Goal: Download file/media

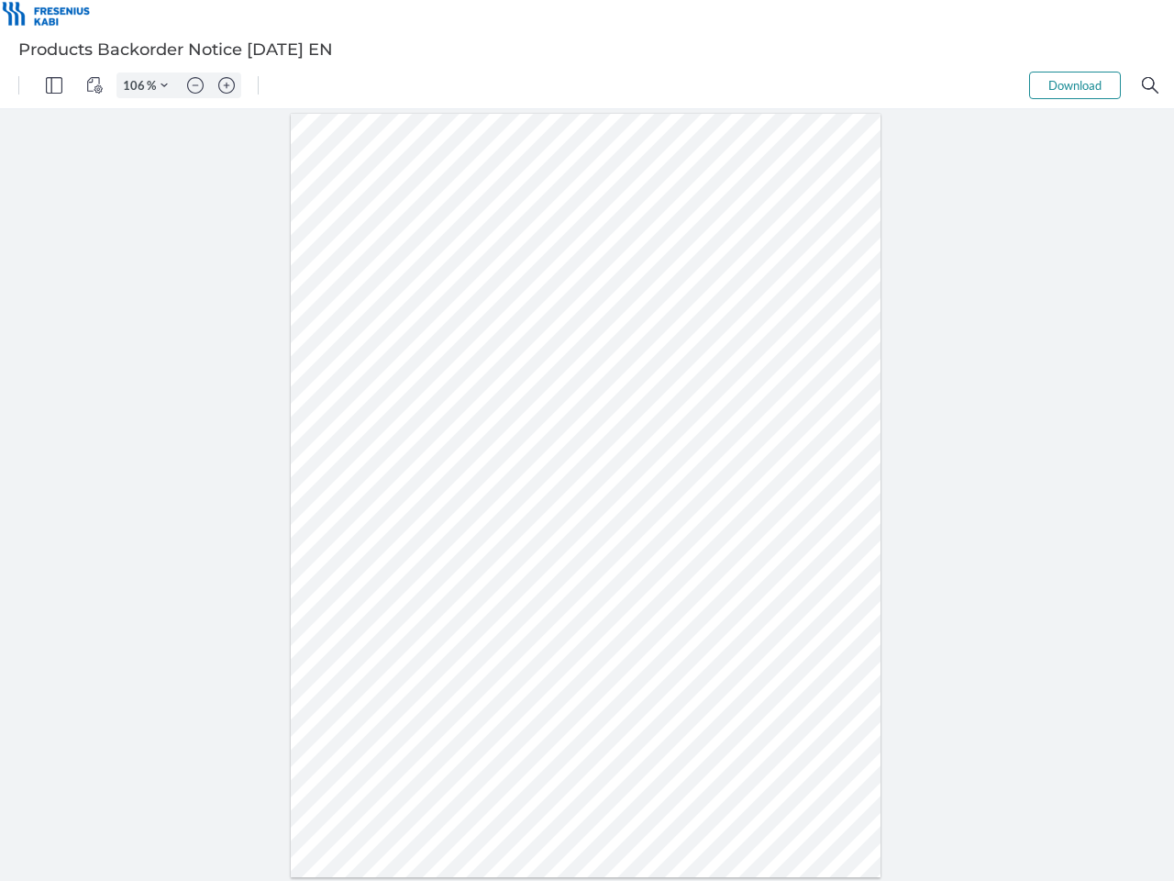
click at [54, 85] on img "Panel" at bounding box center [54, 85] width 17 height 17
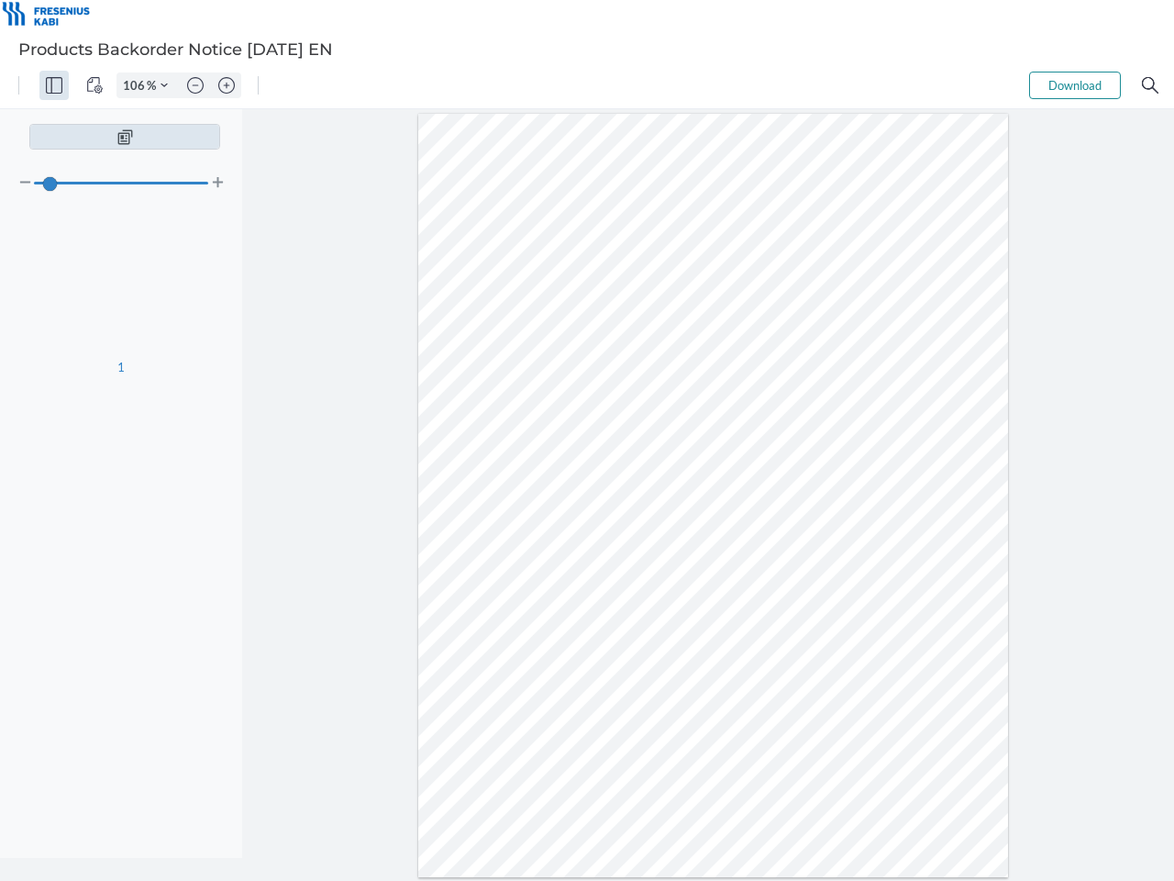
click at [94, 85] on img "View Controls" at bounding box center [94, 85] width 17 height 17
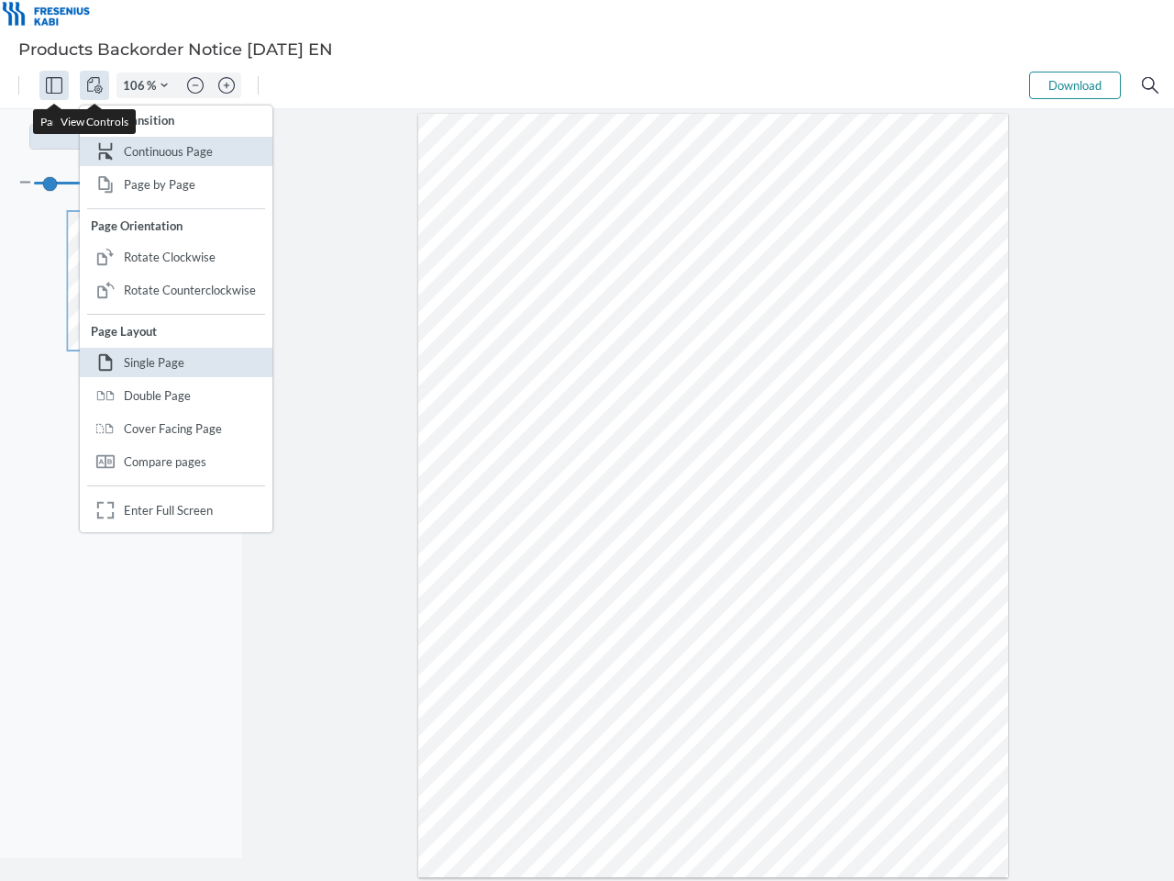
click at [137, 85] on input "106" at bounding box center [131, 85] width 29 height 17
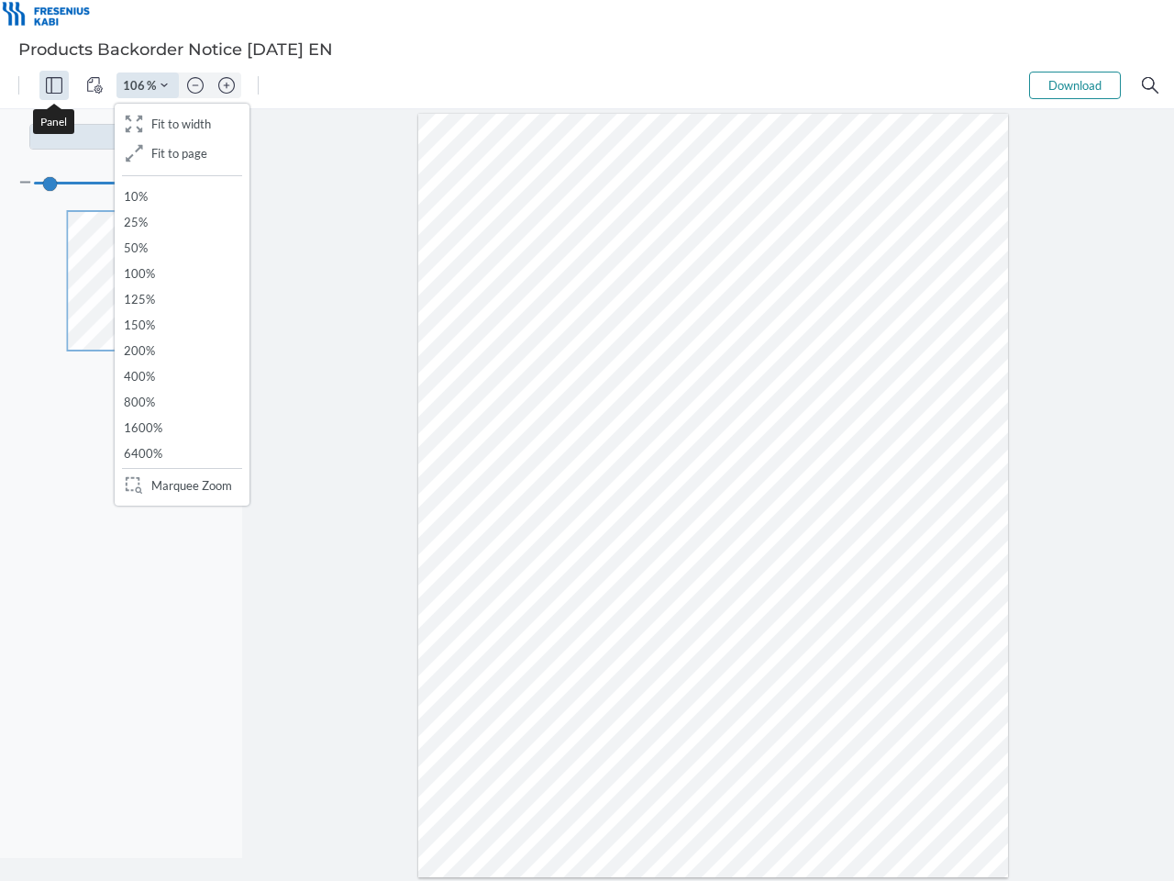
click at [164, 85] on img "Zoom Controls" at bounding box center [164, 85] width 7 height 7
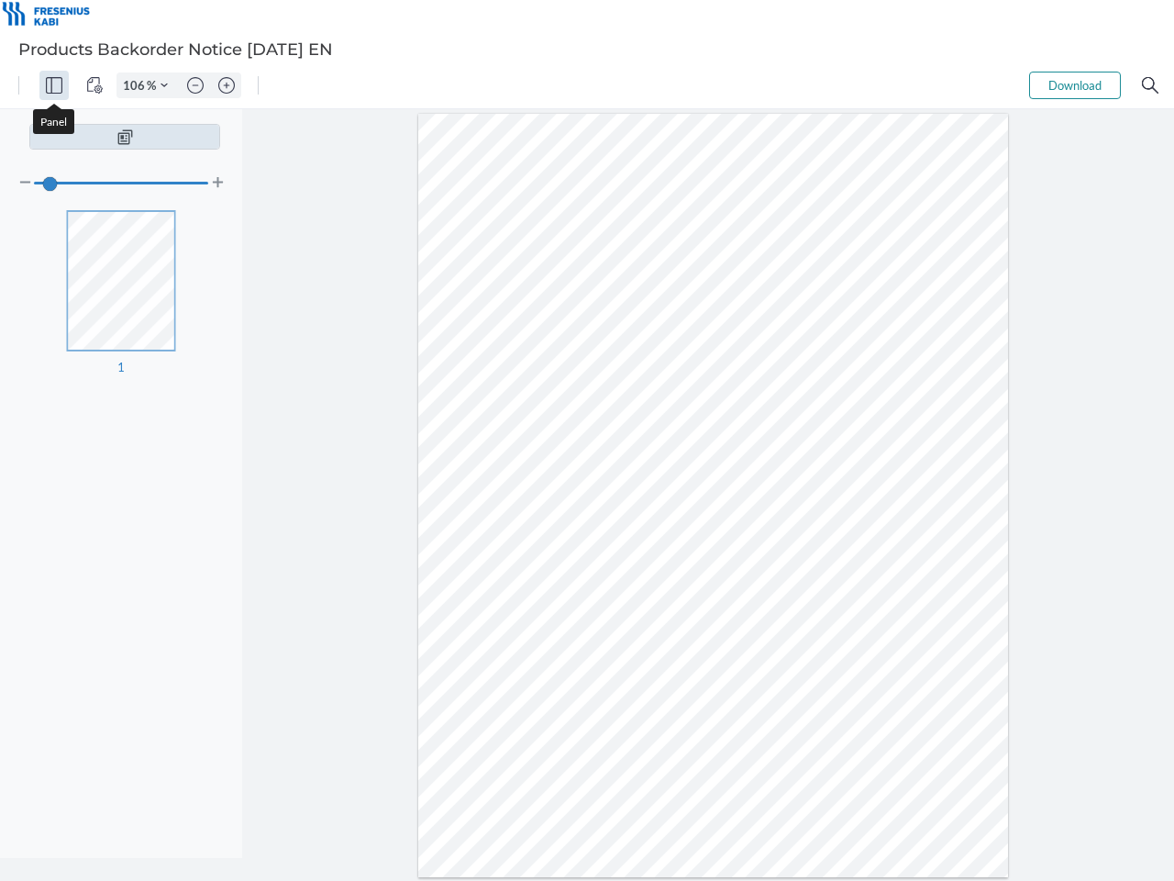
click at [195, 85] on img "Zoom out" at bounding box center [195, 85] width 17 height 17
click at [227, 85] on img "Zoom in" at bounding box center [226, 85] width 17 height 17
type input "106"
click at [1075, 85] on button "Download" at bounding box center [1075, 86] width 92 height 28
click at [1150, 85] on img "Search" at bounding box center [1150, 85] width 17 height 17
